Goal: Transaction & Acquisition: Subscribe to service/newsletter

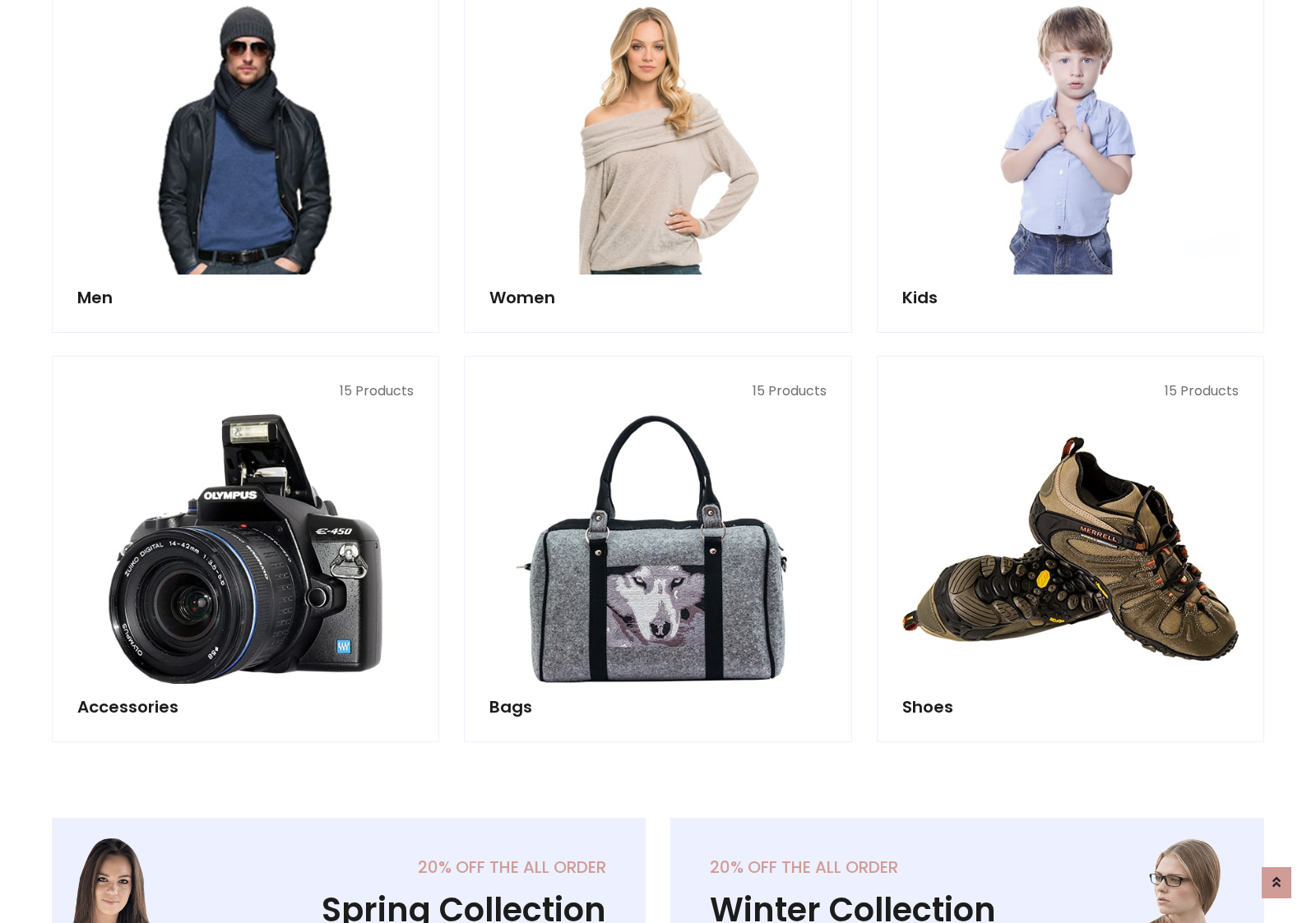
scroll to position [1193, 0]
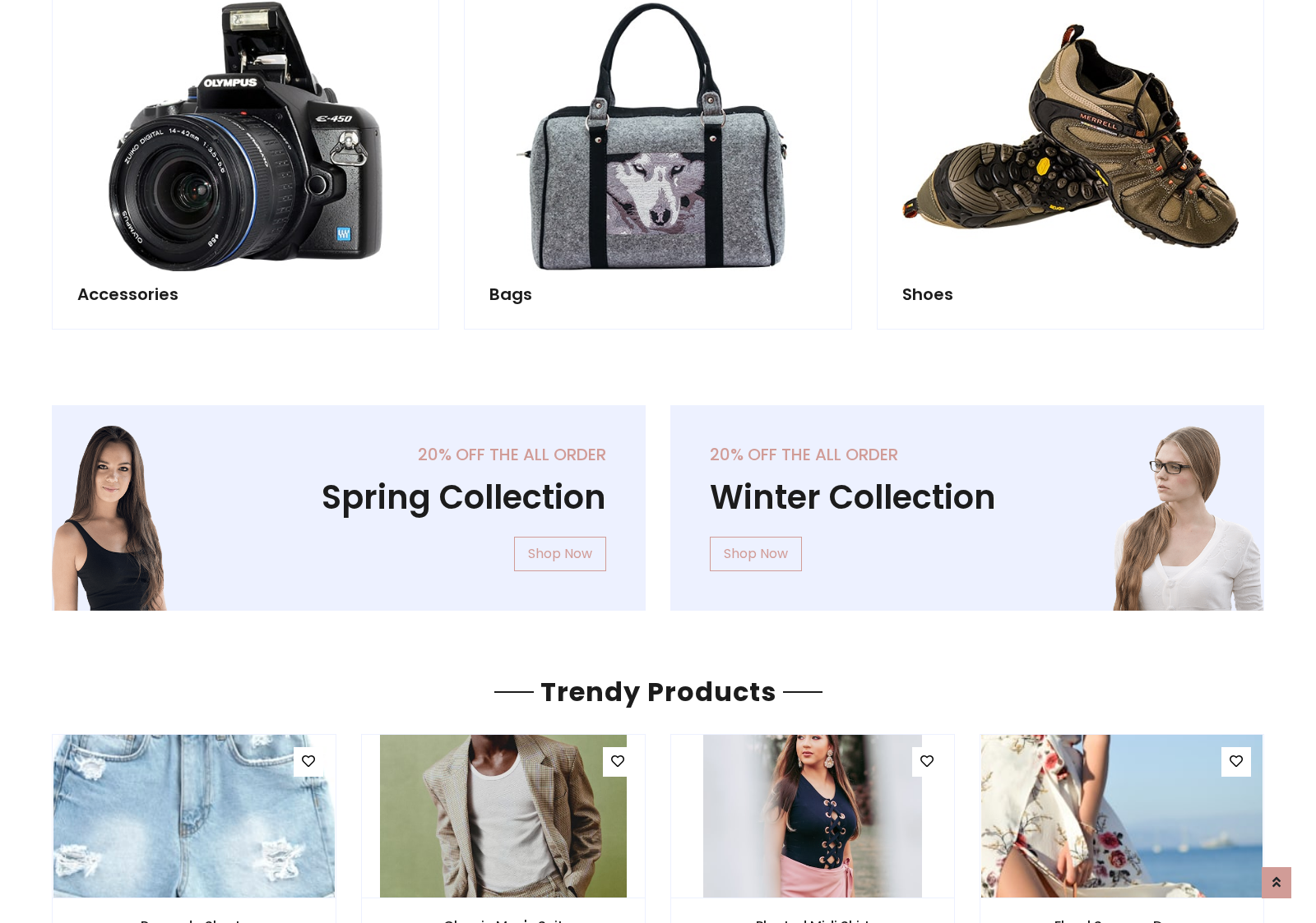
click at [658, 501] on div "20% off the all order Winter Collection Shop Now" at bounding box center [967, 521] width 619 height 232
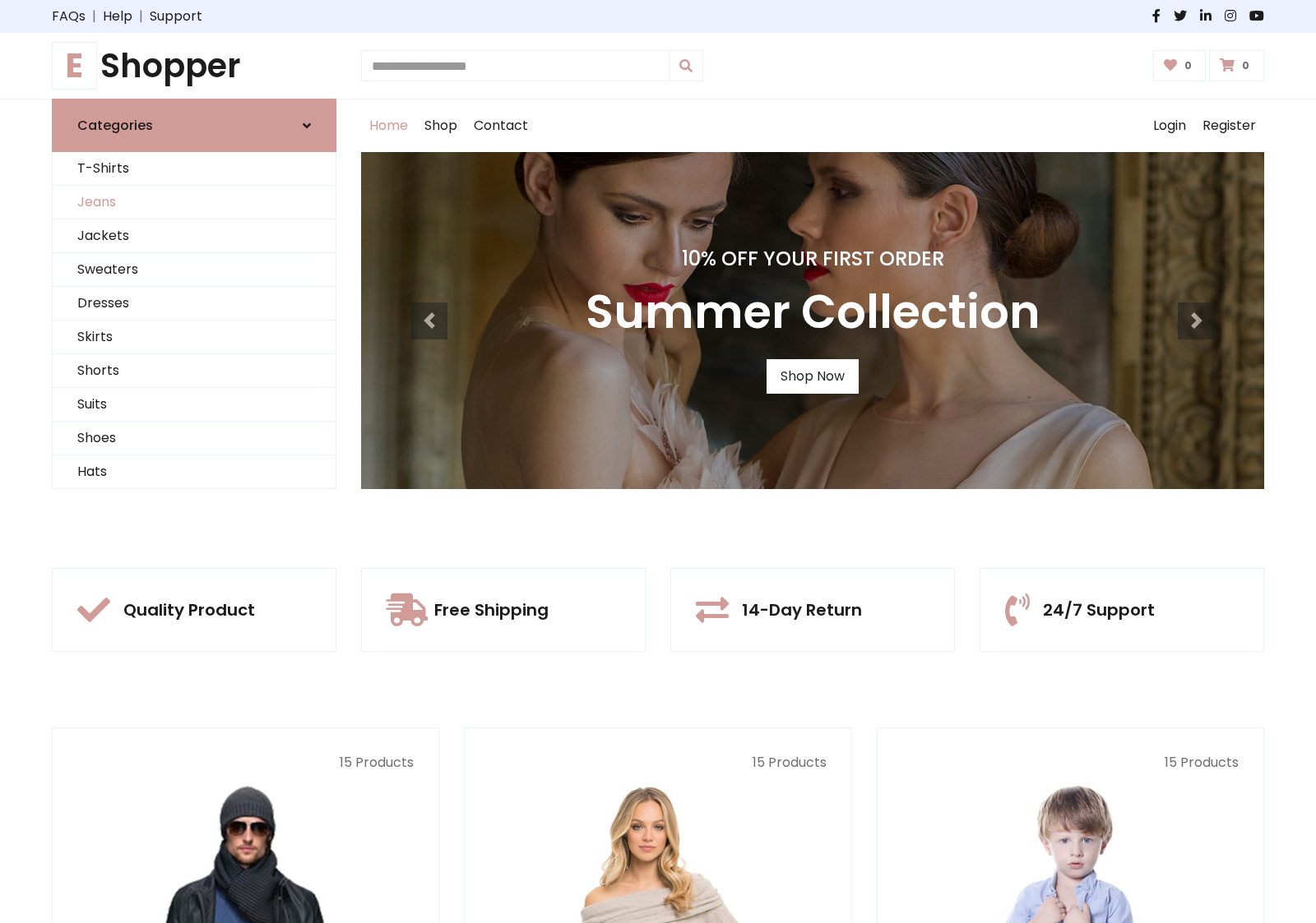
click at [194, 202] on link "Jeans" at bounding box center [195, 203] width 283 height 34
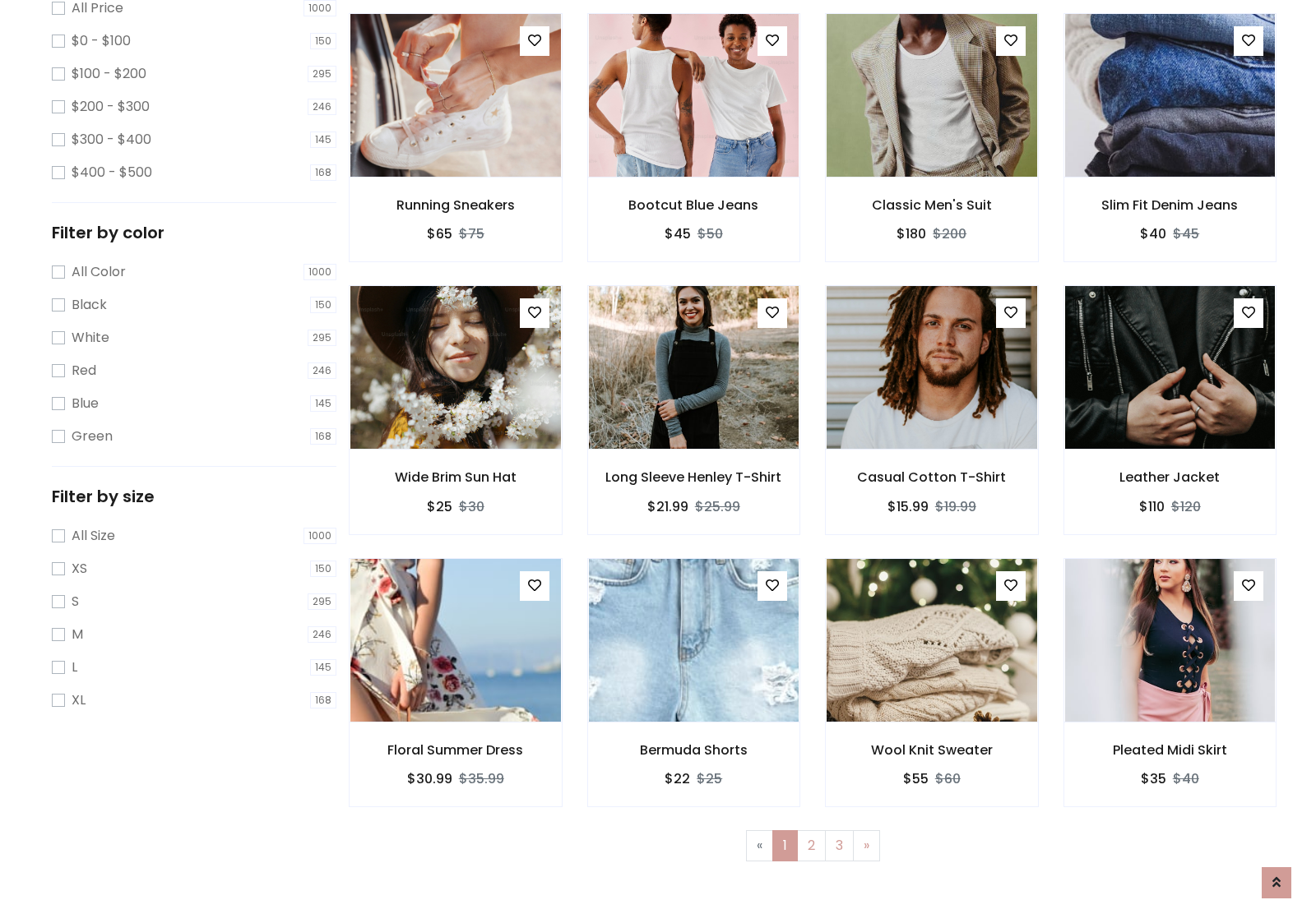
scroll to position [519, 0]
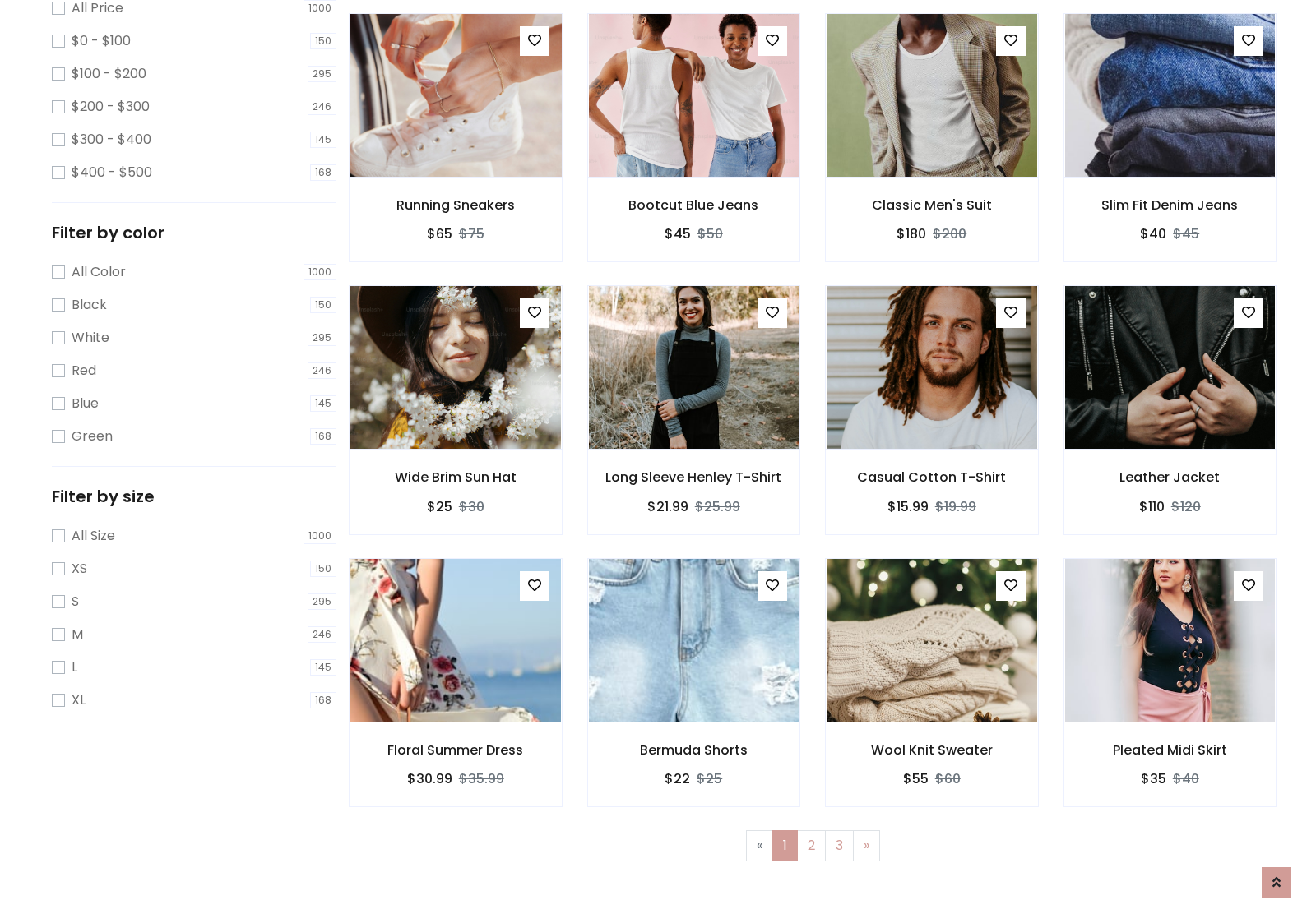
click at [455, 165] on img at bounding box center [456, 95] width 253 height 395
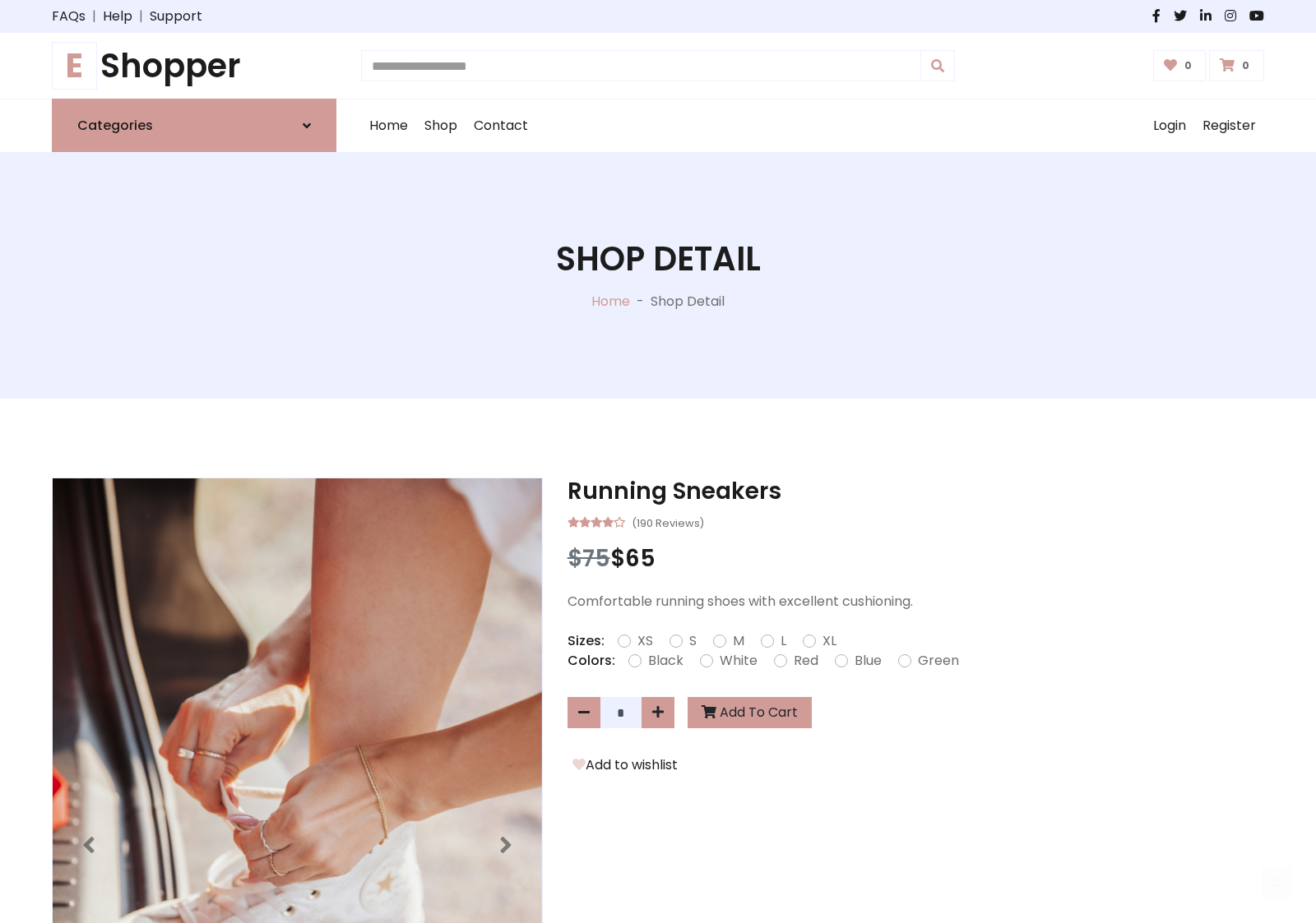
scroll to position [177, 0]
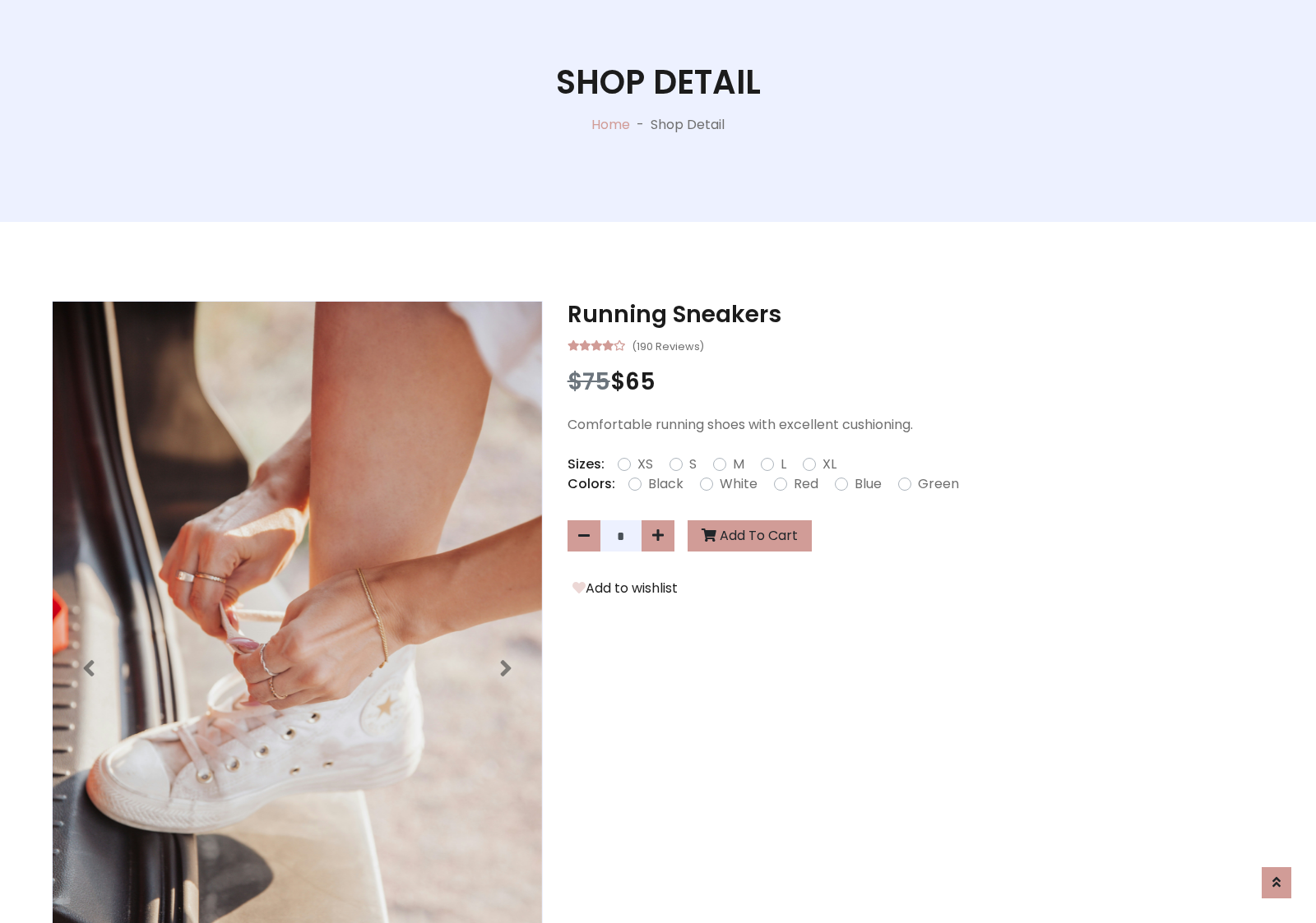
click at [804, 484] on label "Red" at bounding box center [806, 484] width 25 height 20
click at [658, 462] on form "XS S M L XL" at bounding box center [734, 464] width 232 height 20
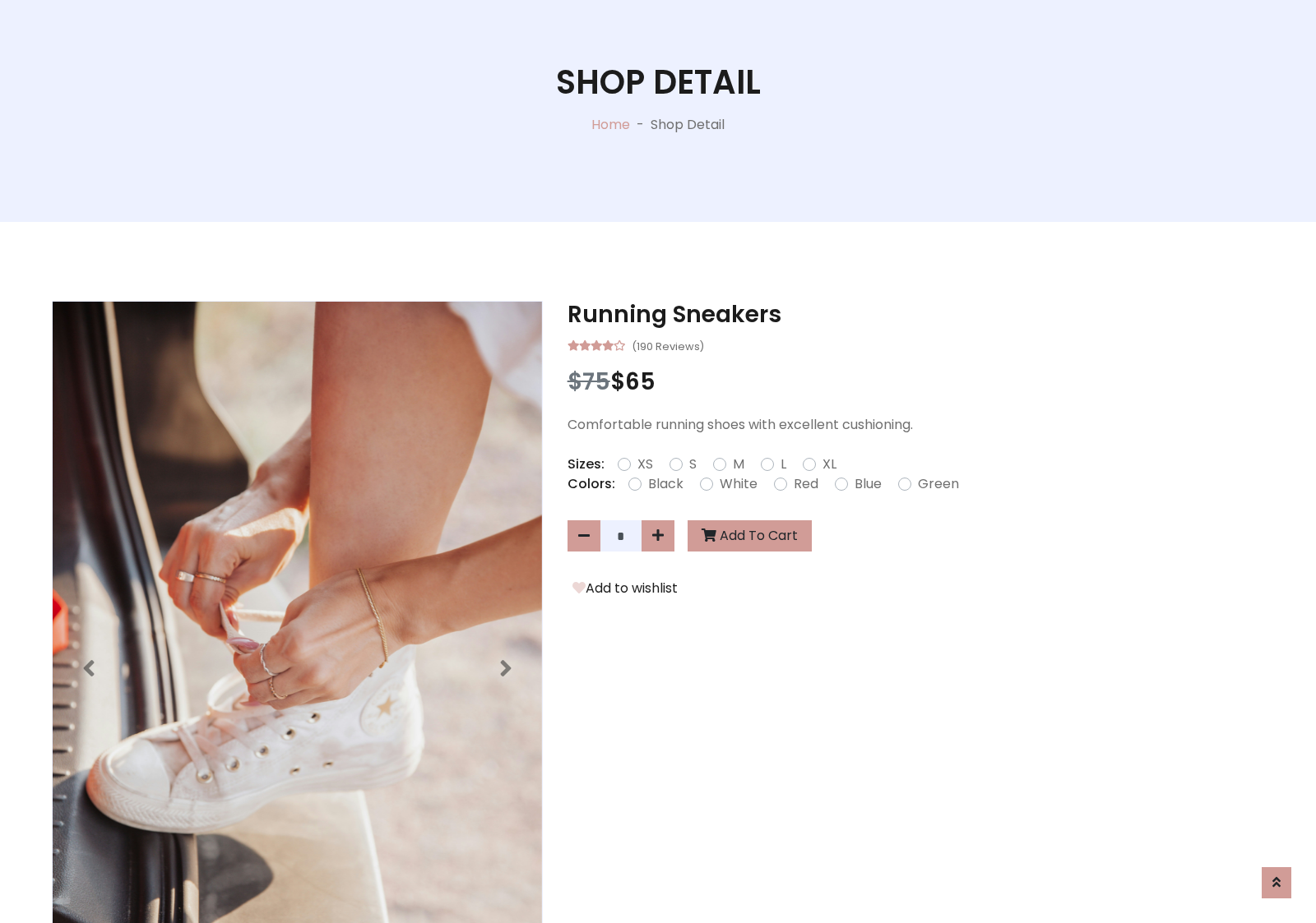
click at [658, 462] on form "XS S M L XL" at bounding box center [734, 464] width 232 height 20
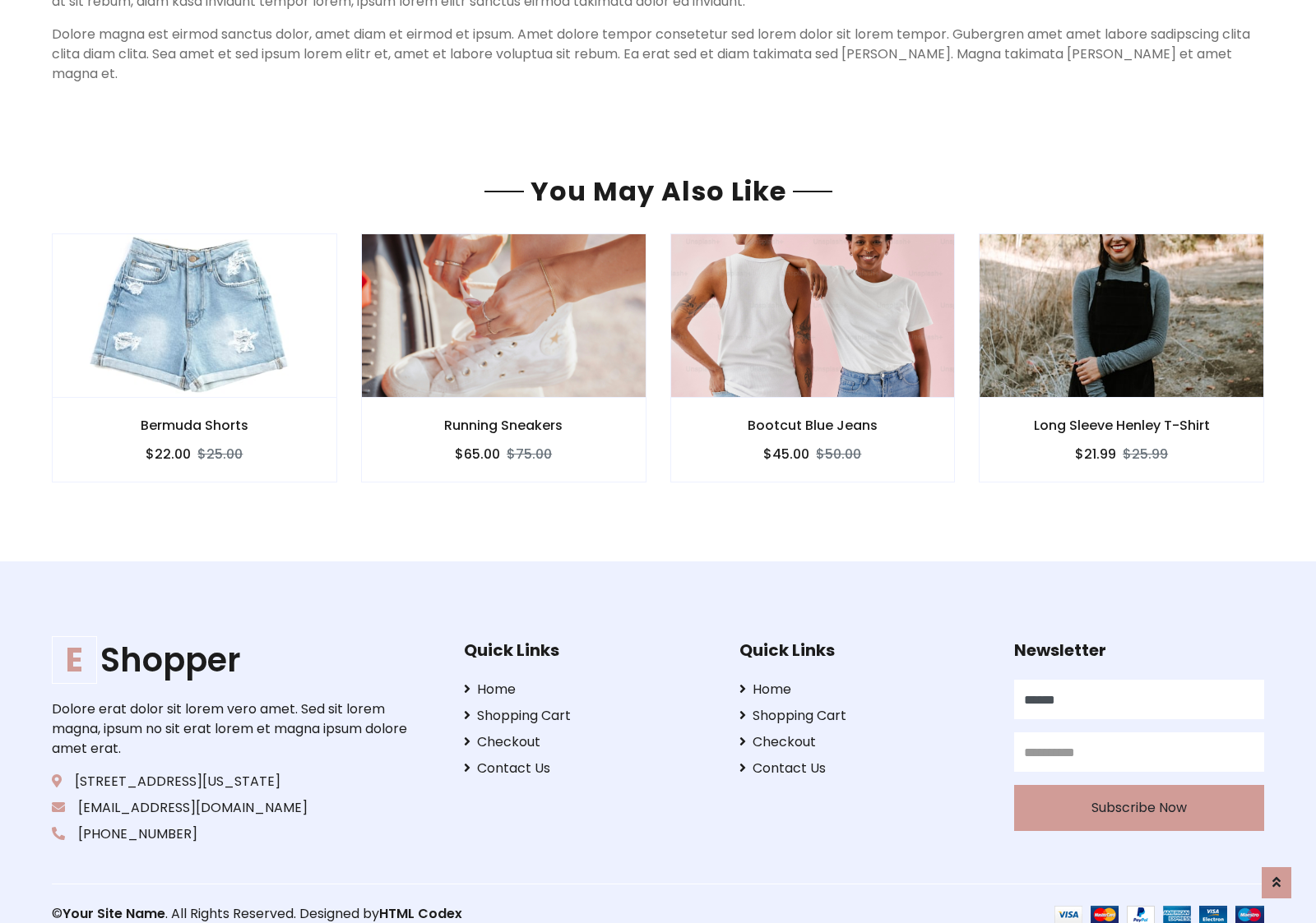
type input "******"
type input "**********"
click at [1138, 787] on button "Subscribe Now" at bounding box center [1138, 808] width 250 height 46
